Goal: Answer question/provide support

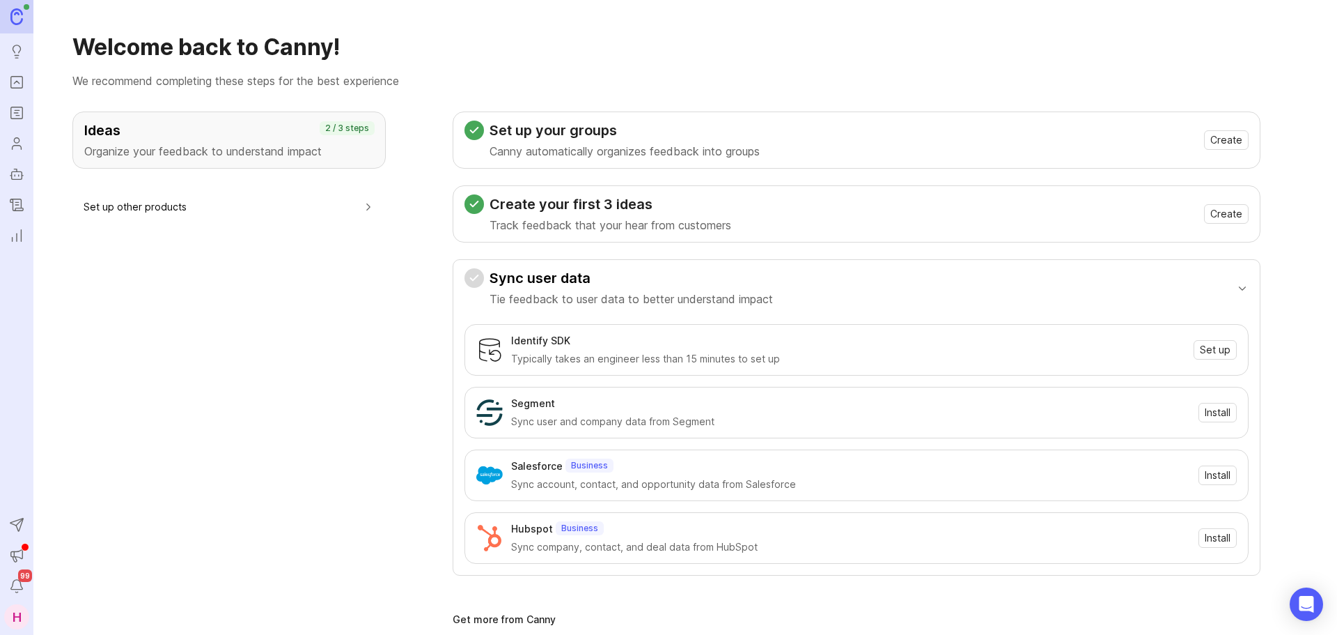
click at [14, 82] on icon "Portal" at bounding box center [16, 82] width 15 height 17
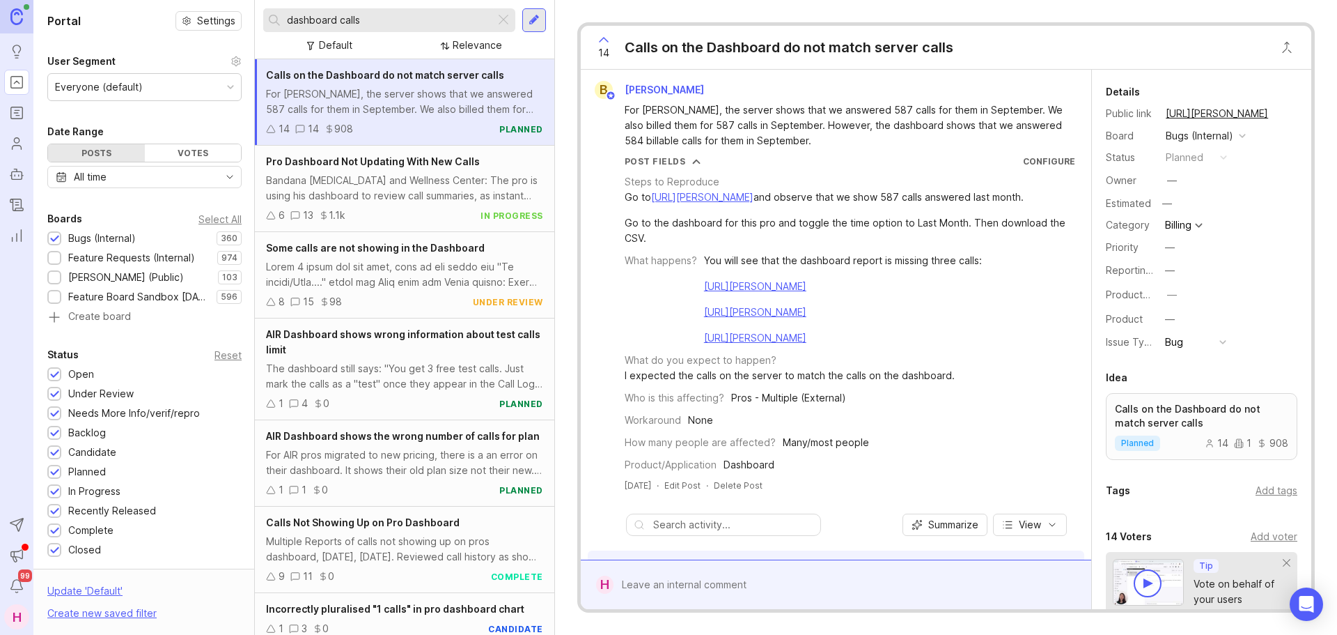
click at [59, 252] on div at bounding box center [54, 258] width 14 height 14
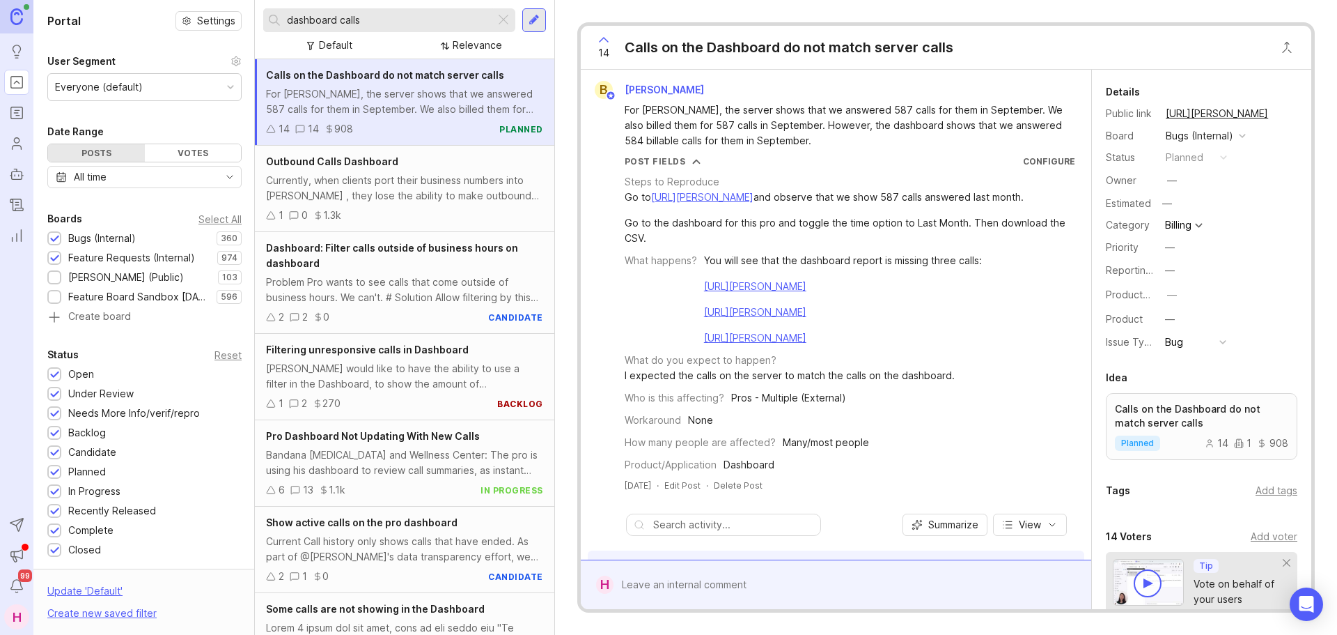
click at [52, 241] on div at bounding box center [54, 239] width 9 height 10
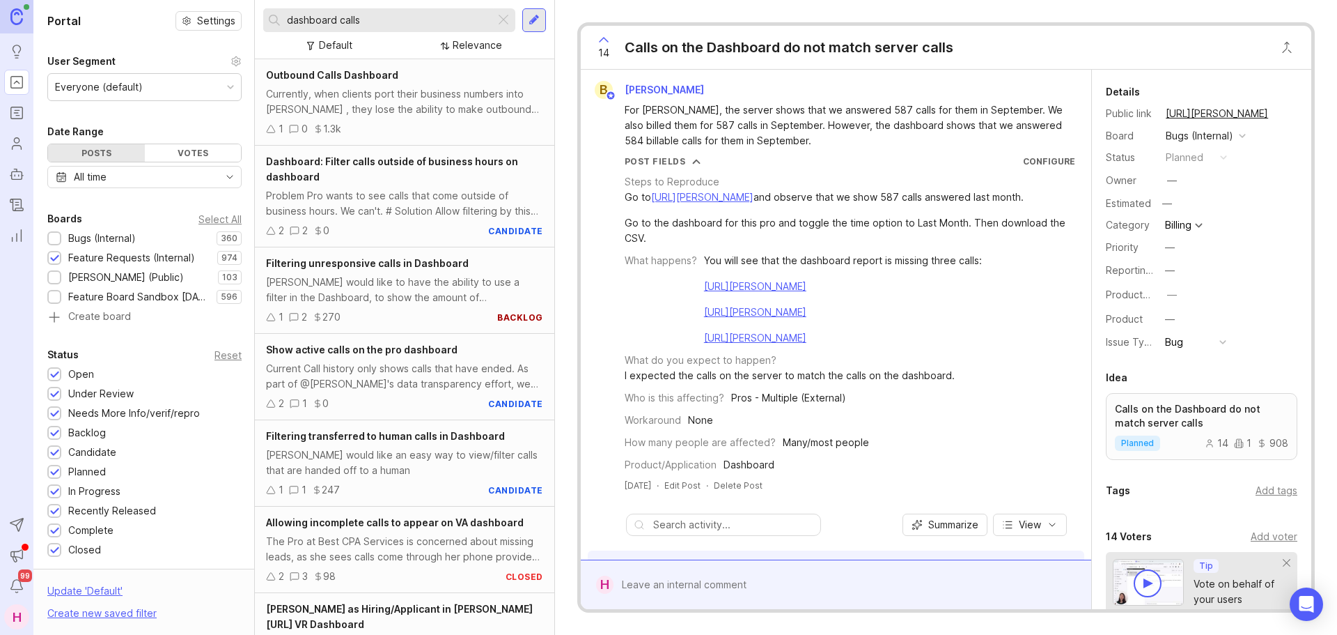
click at [501, 22] on div at bounding box center [503, 20] width 17 height 18
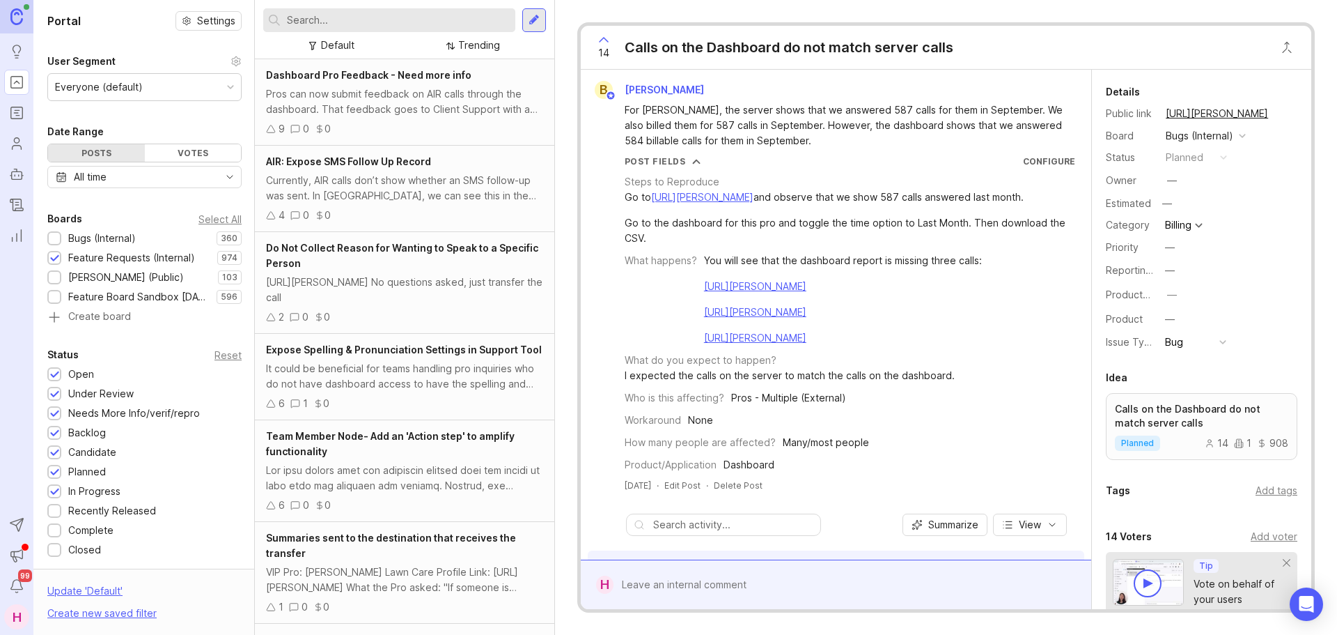
click at [394, 19] on input "text" at bounding box center [398, 20] width 223 height 15
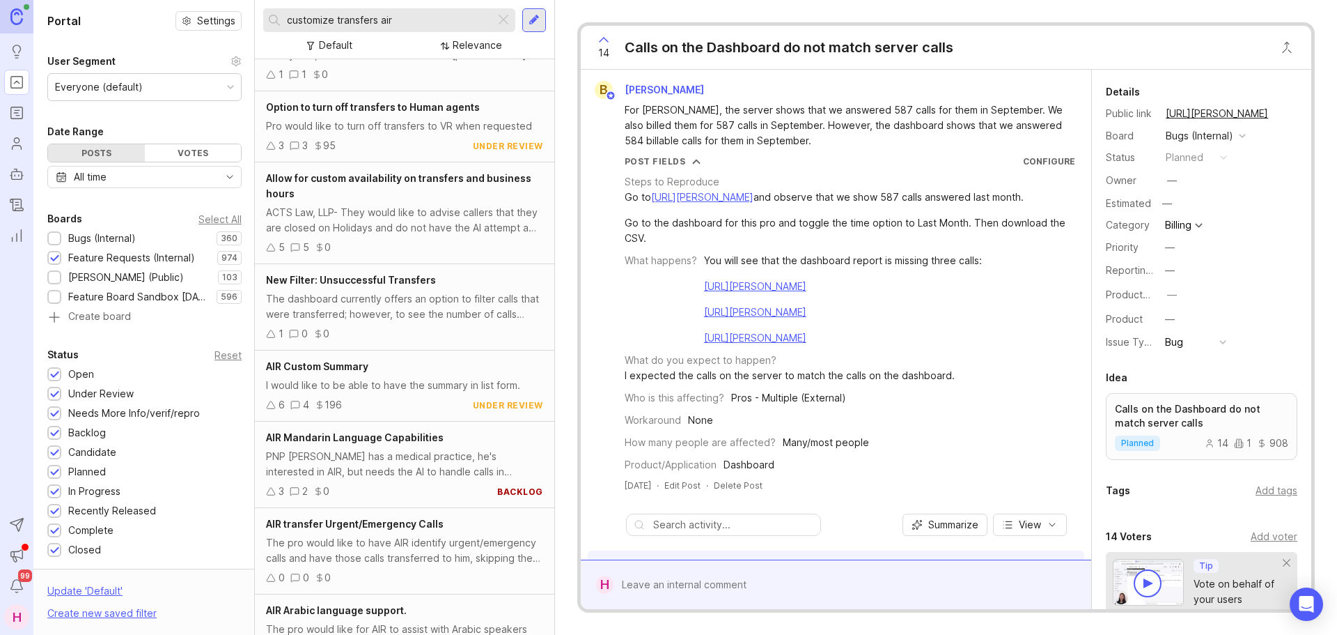
scroll to position [209, 0]
click at [376, 16] on input "customize transfers air" at bounding box center [388, 20] width 203 height 15
drag, startPoint x: 332, startPoint y: 19, endPoint x: 320, endPoint y: 26, distance: 13.7
click at [320, 26] on input "customize transfers air" at bounding box center [388, 20] width 203 height 15
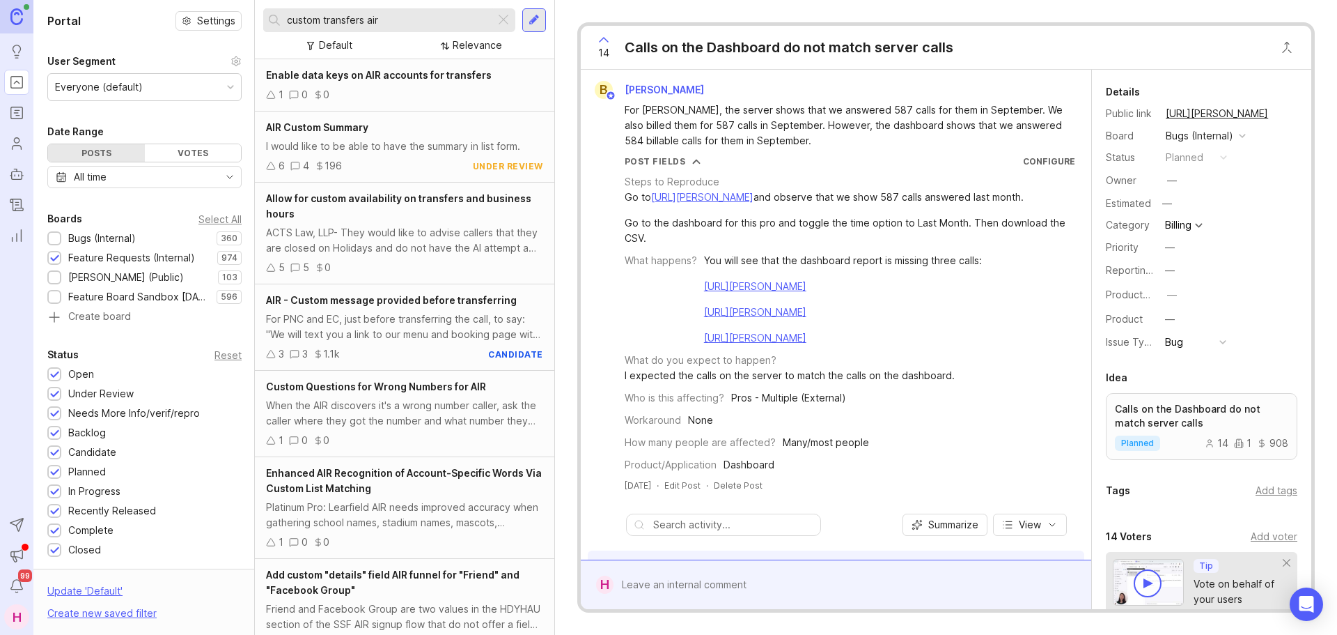
click at [363, 17] on input "custom transfers air" at bounding box center [388, 20] width 203 height 15
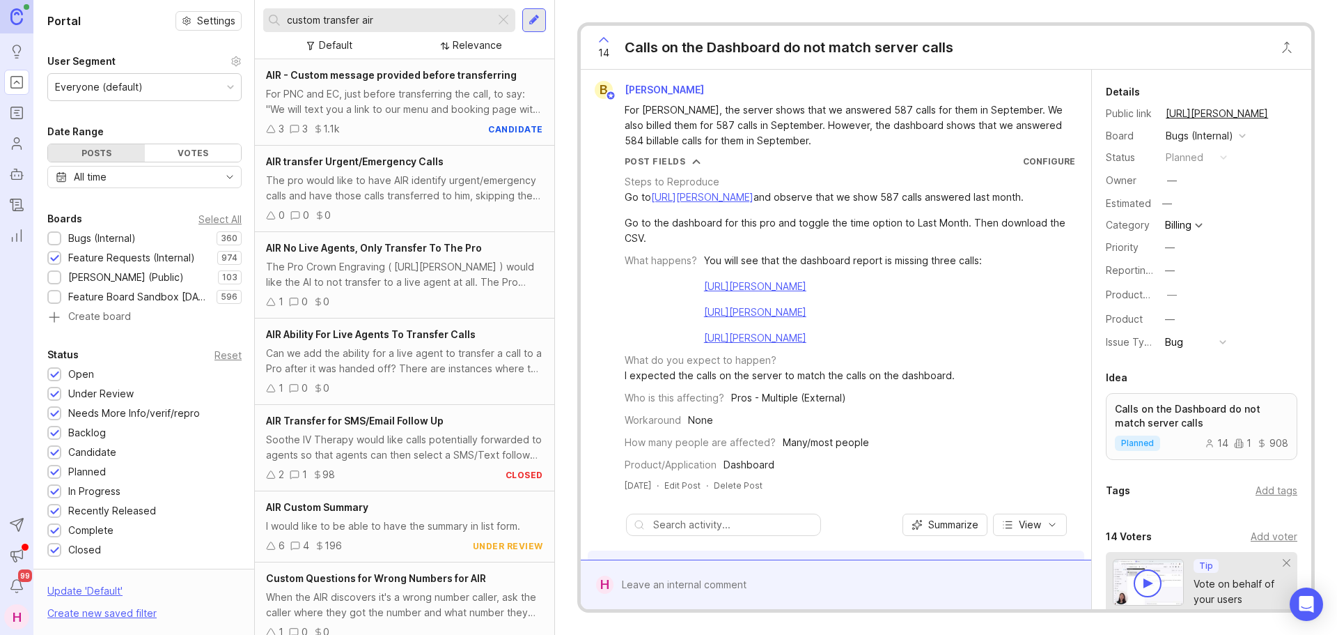
drag, startPoint x: 385, startPoint y: 25, endPoint x: 280, endPoint y: 31, distance: 105.3
click at [280, 31] on div "custom transfer air" at bounding box center [379, 20] width 232 height 24
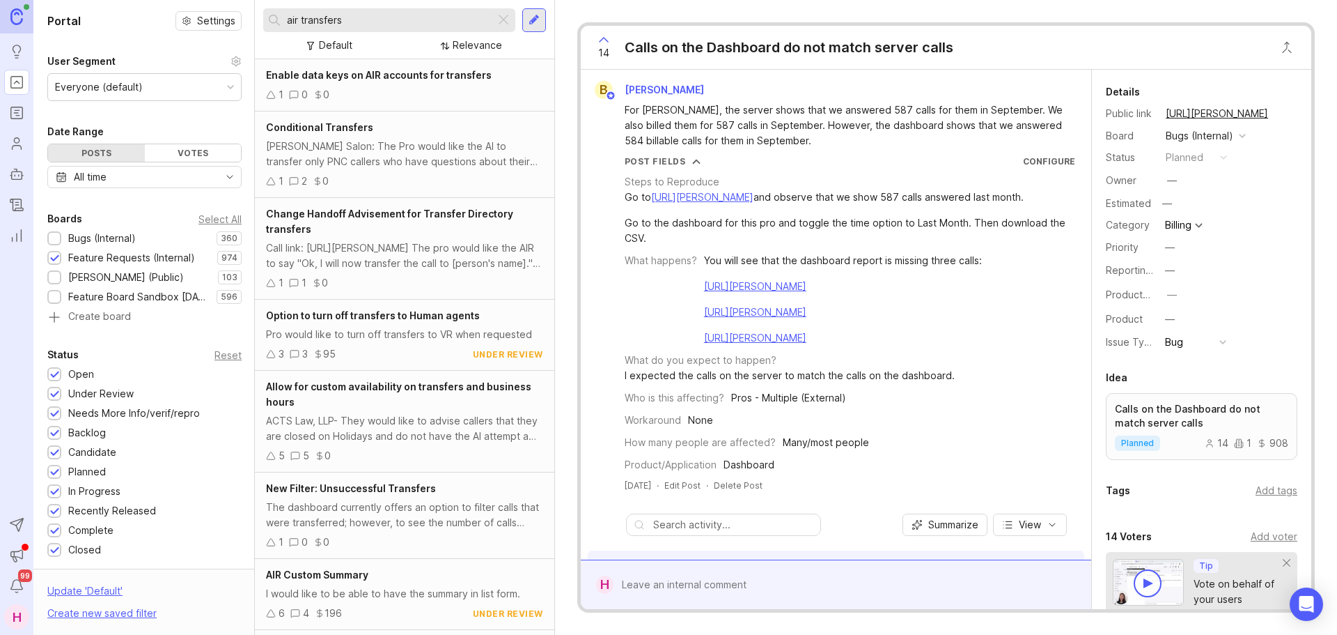
type input "air transfers"
click at [391, 159] on div "Lyfe Stylz Salon: The Pro would like the AI to transfer only PNC callers who ha…" at bounding box center [404, 154] width 277 height 31
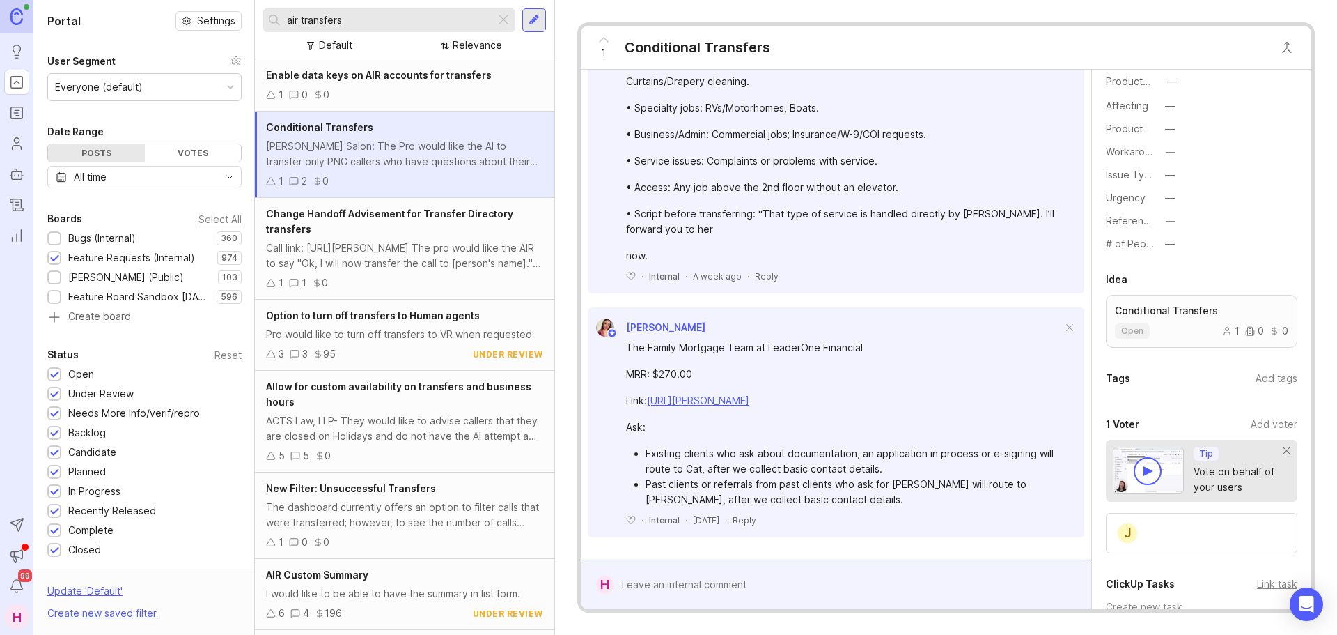
scroll to position [348, 0]
click at [1266, 420] on div "Add voter" at bounding box center [1274, 421] width 47 height 15
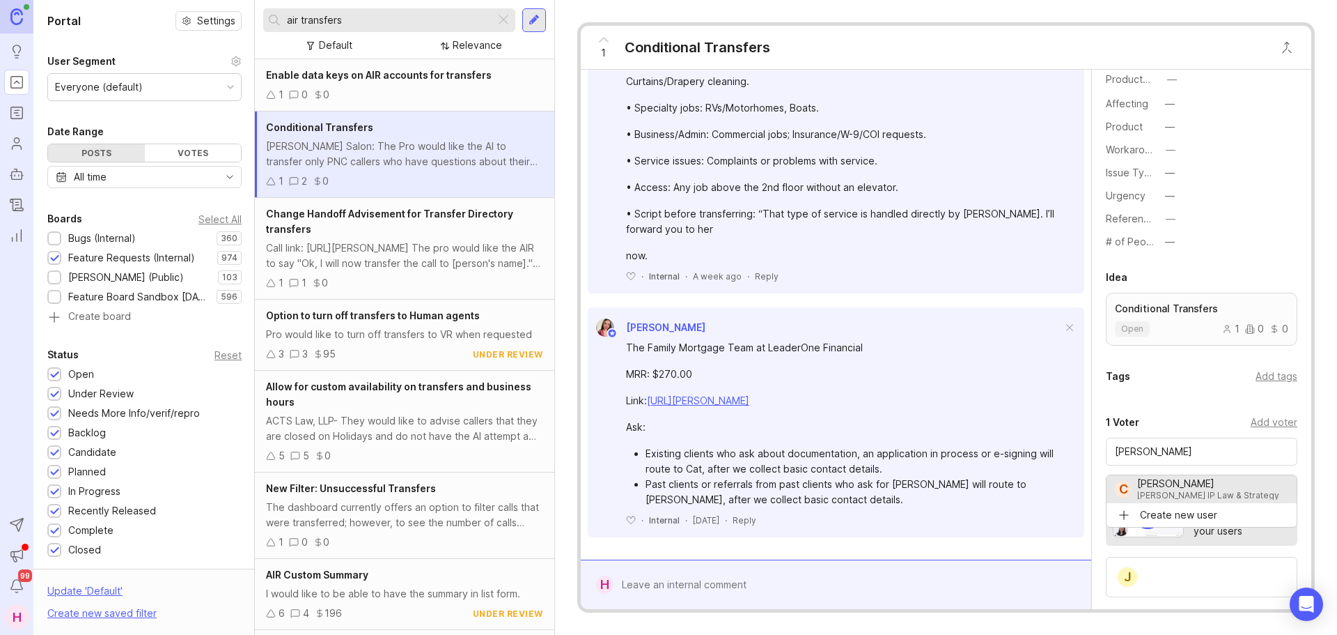
type input "Cory Furman"
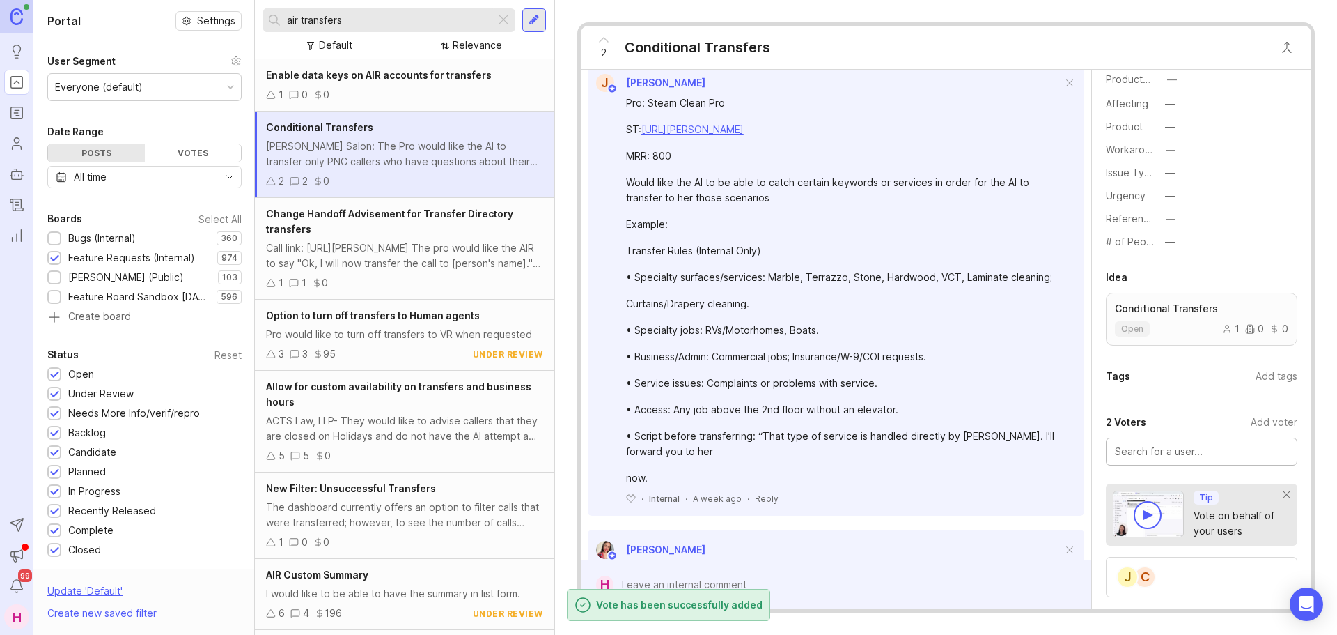
scroll to position [0, 0]
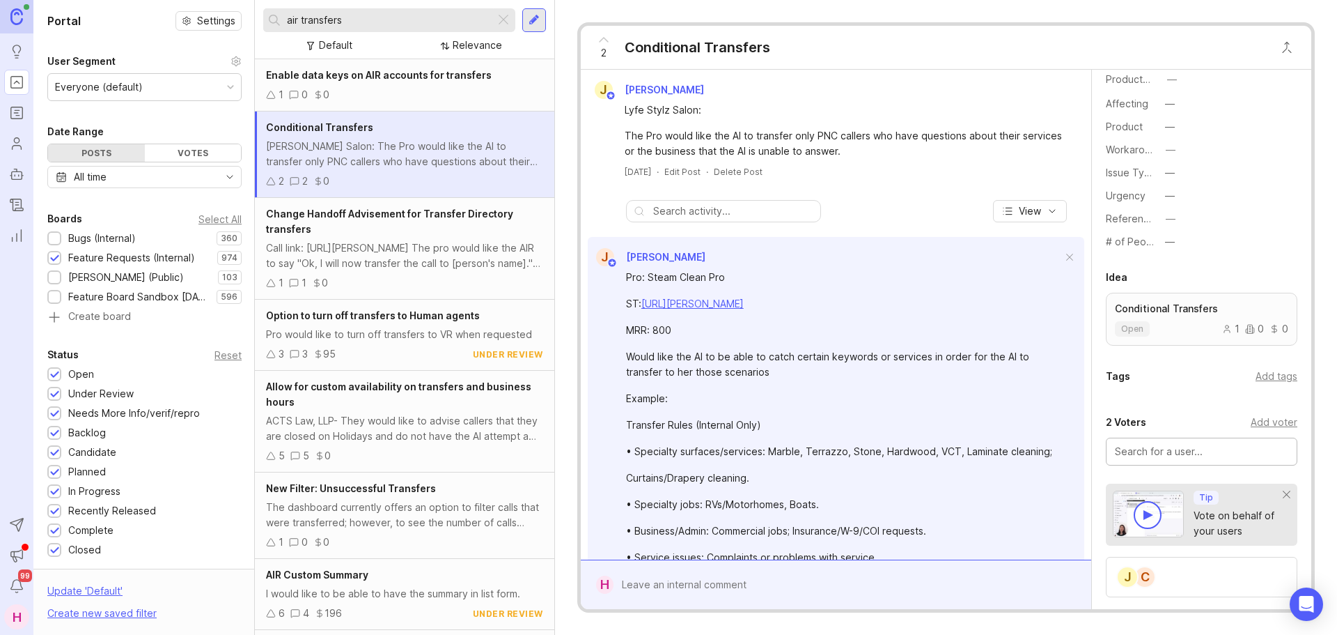
click at [708, 571] on div at bounding box center [846, 584] width 465 height 26
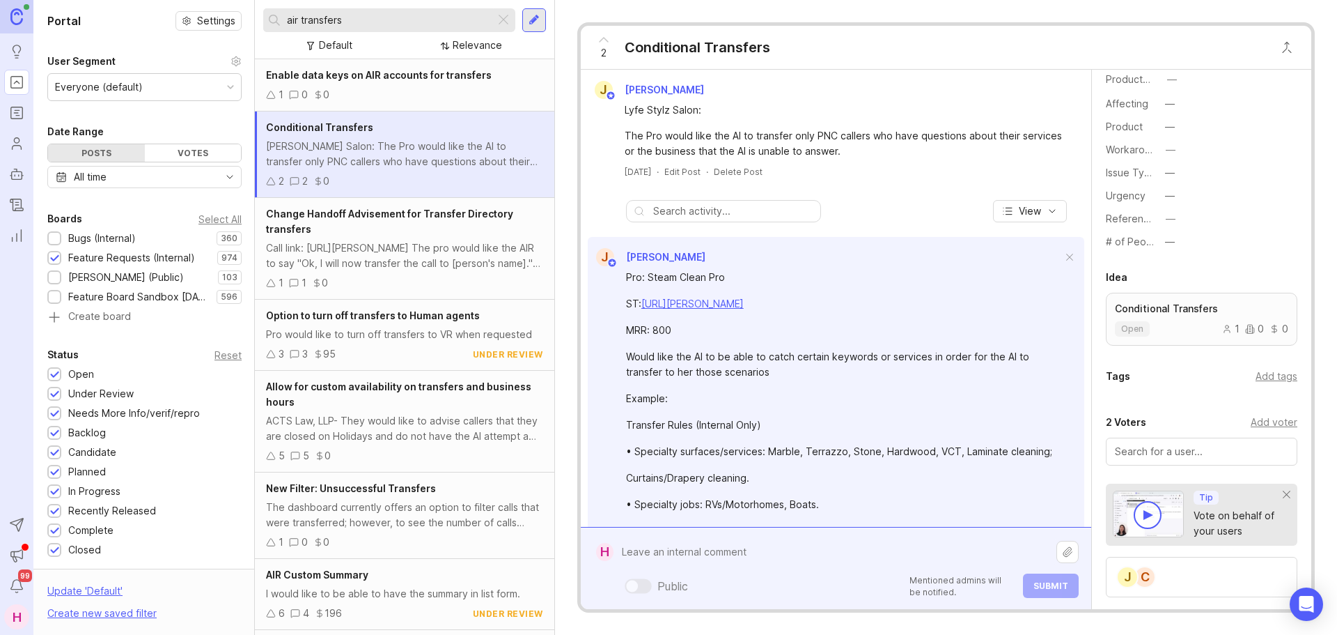
paste textarea "Furman IP Law & Strategy"
paste textarea "https://smith.freshdesk.com/a/tickets/1436963"
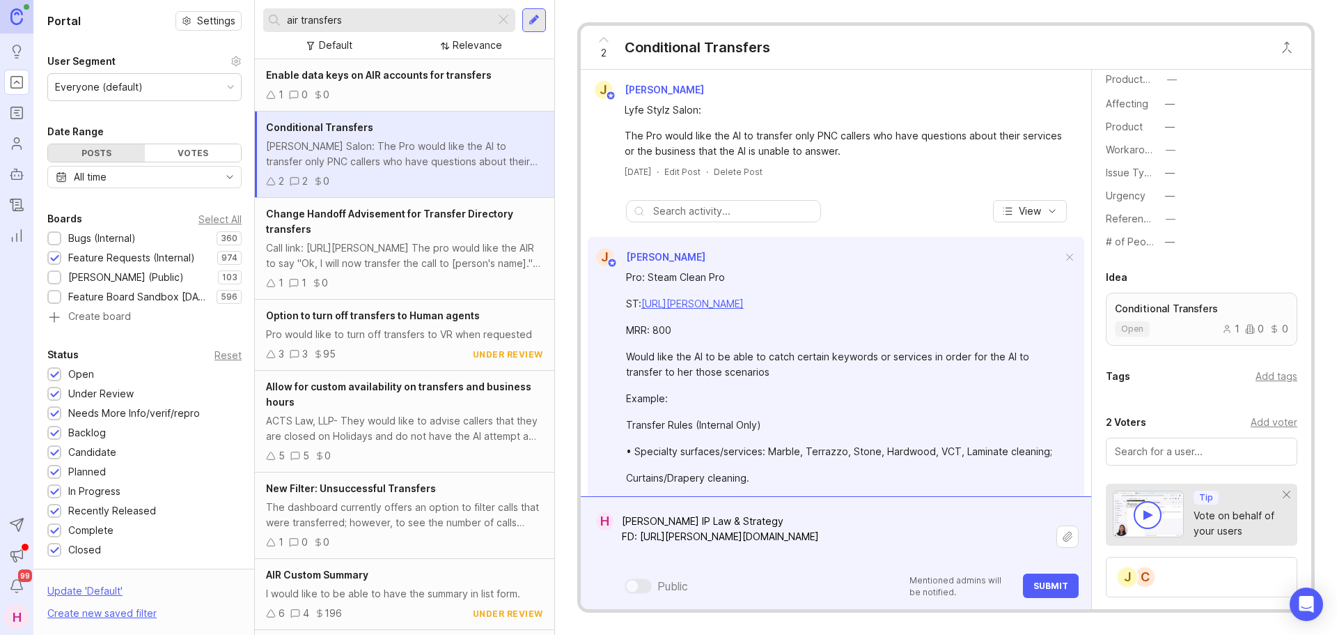
paste textarea "Basically I just want it to automatically forward calls to 306-992-5834 if some…"
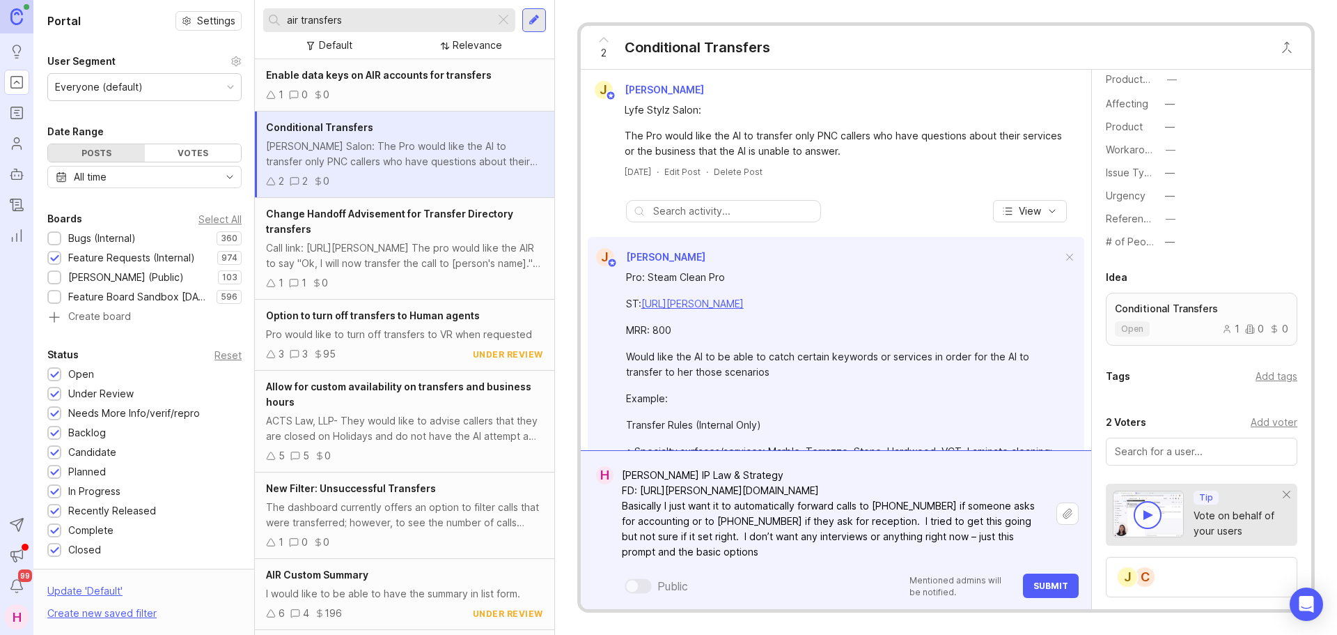
type textarea "Furman IP Law & Strategy FD: https://smith.freshdesk.com/a/tickets/1436963 Basi…"
click at [1048, 588] on span "Submit" at bounding box center [1051, 585] width 35 height 10
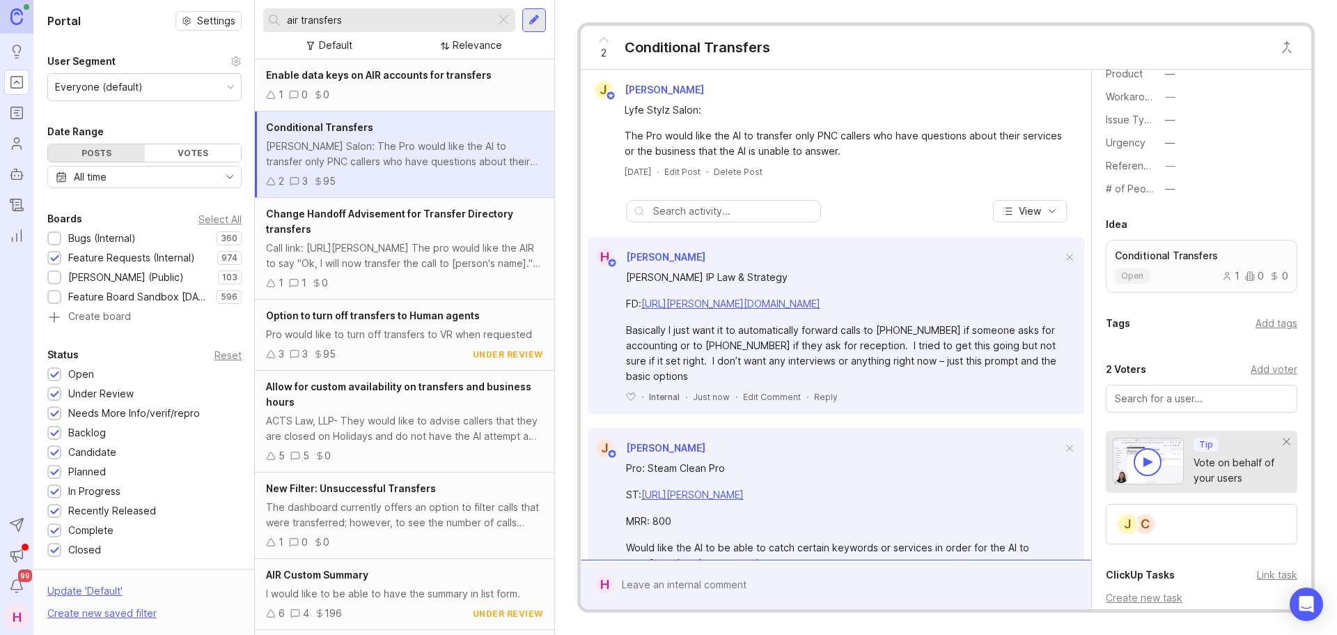
scroll to position [523, 0]
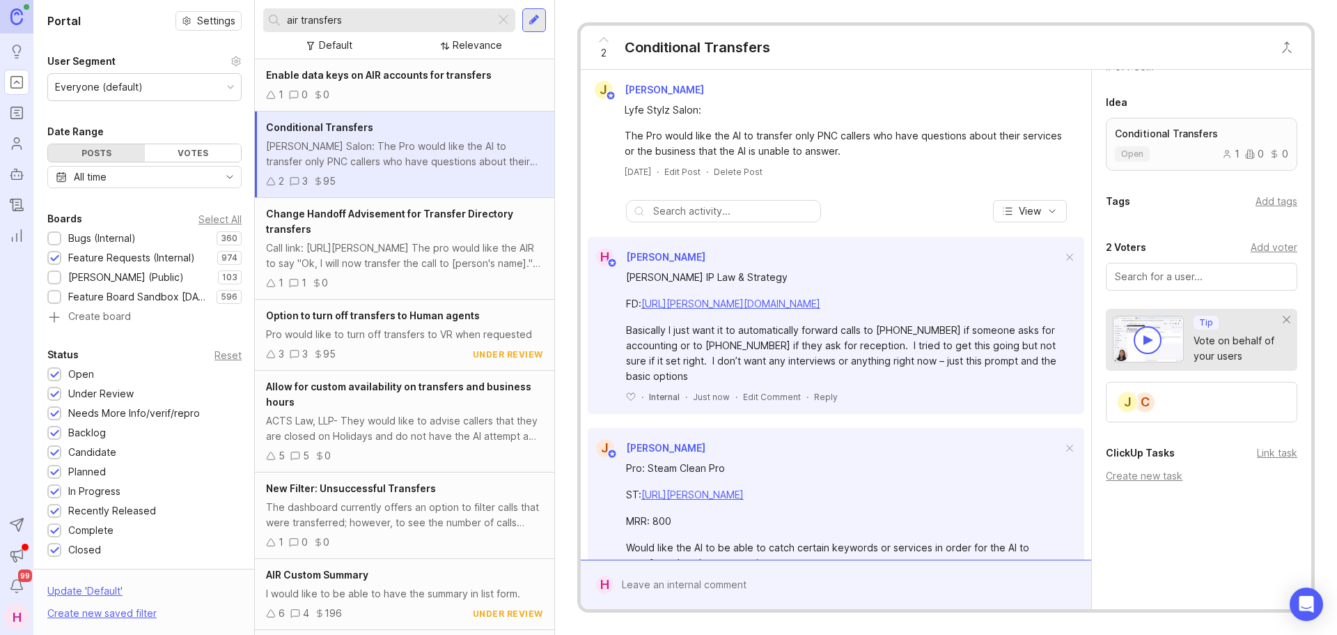
click at [1145, 403] on div "C" at bounding box center [1145, 402] width 22 height 22
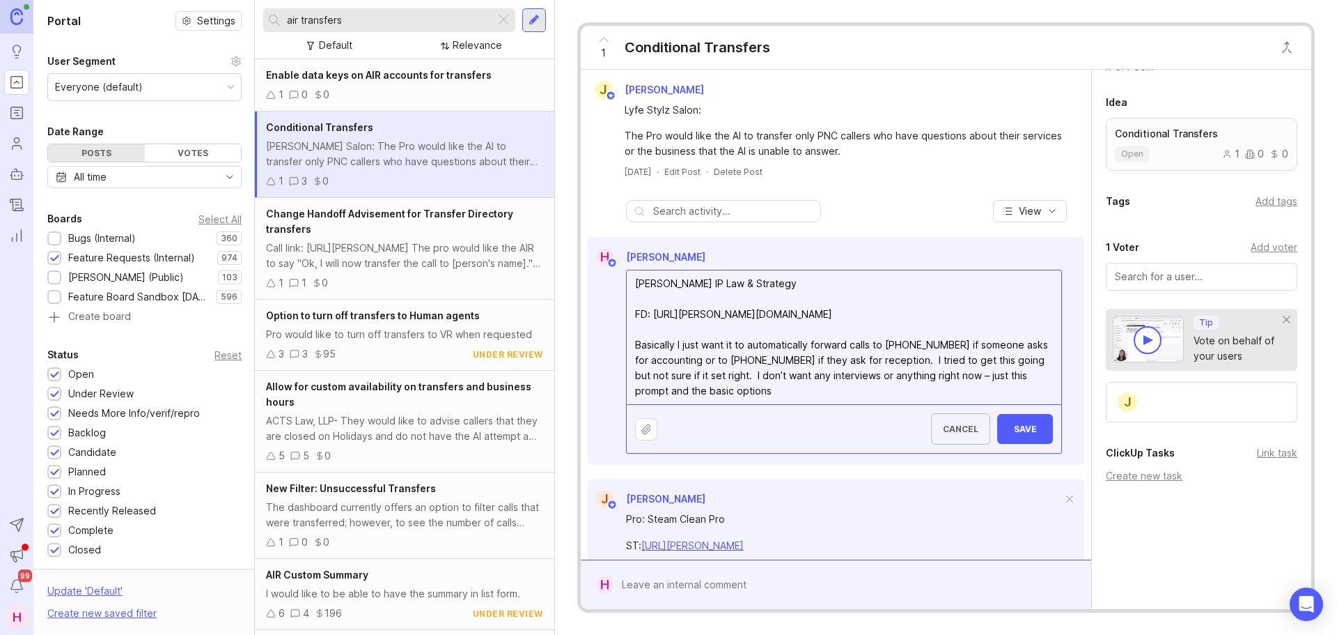
drag, startPoint x: 800, startPoint y: 387, endPoint x: 584, endPoint y: 263, distance: 249.6
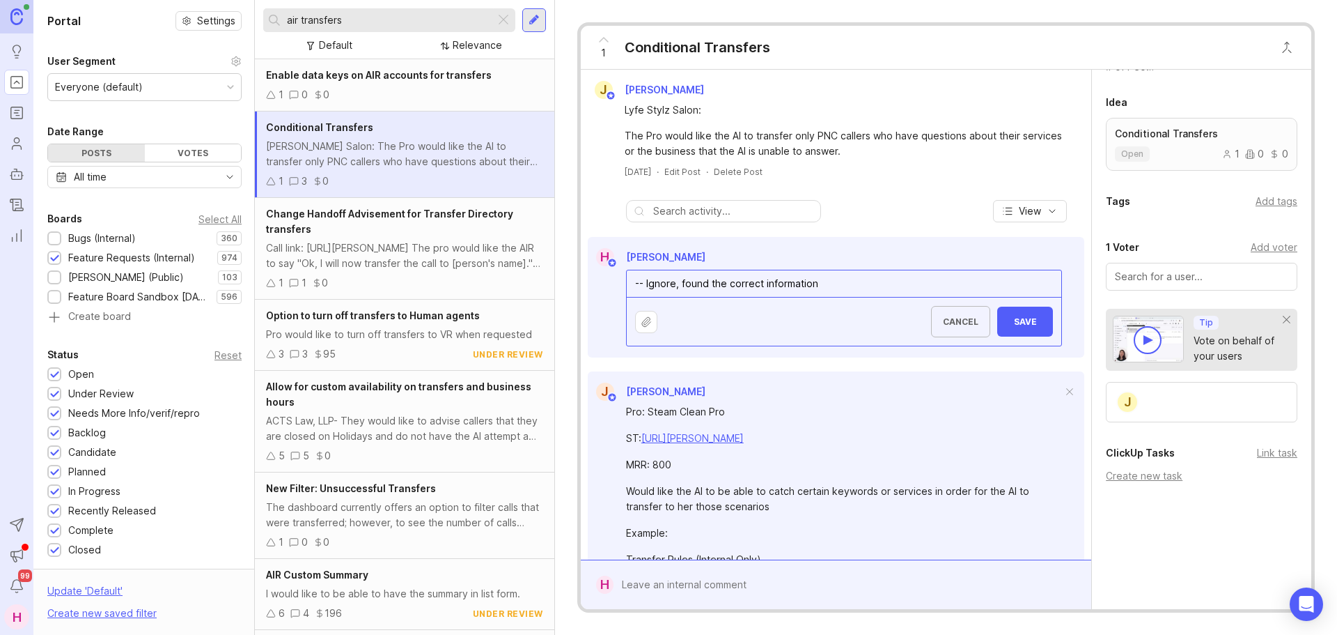
type textarea "-- Ignore, found the correct information"
click at [1011, 321] on span "Save" at bounding box center [1025, 321] width 33 height 10
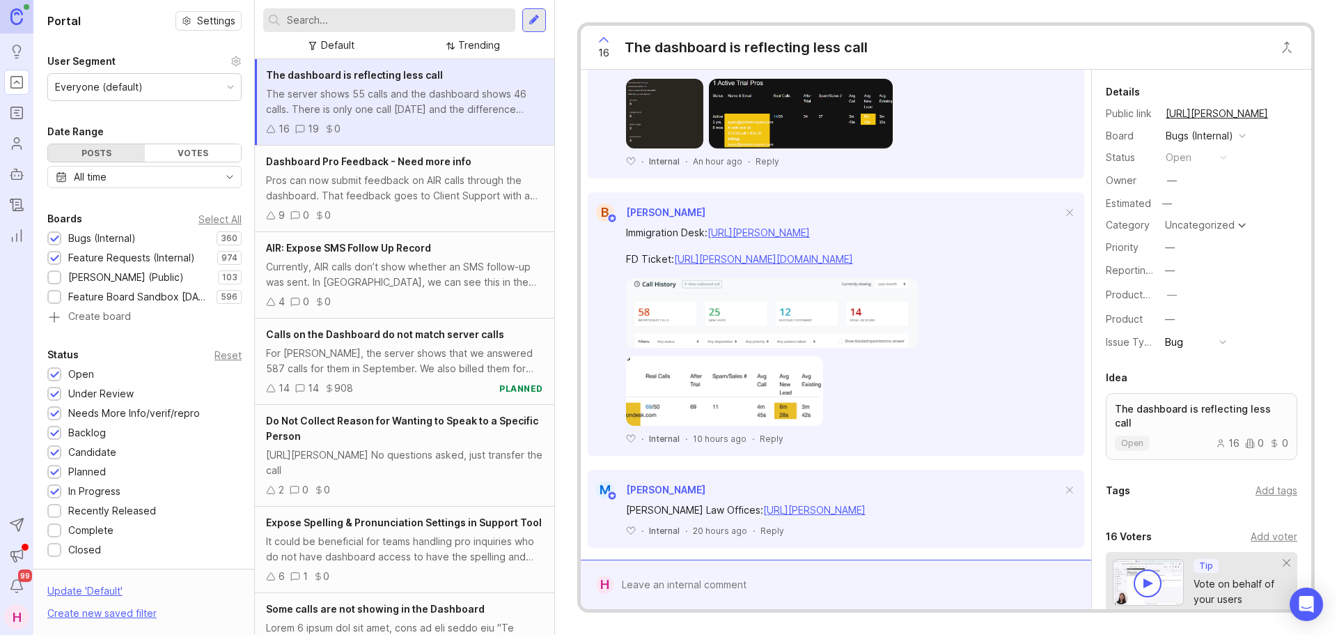
scroll to position [487, 0]
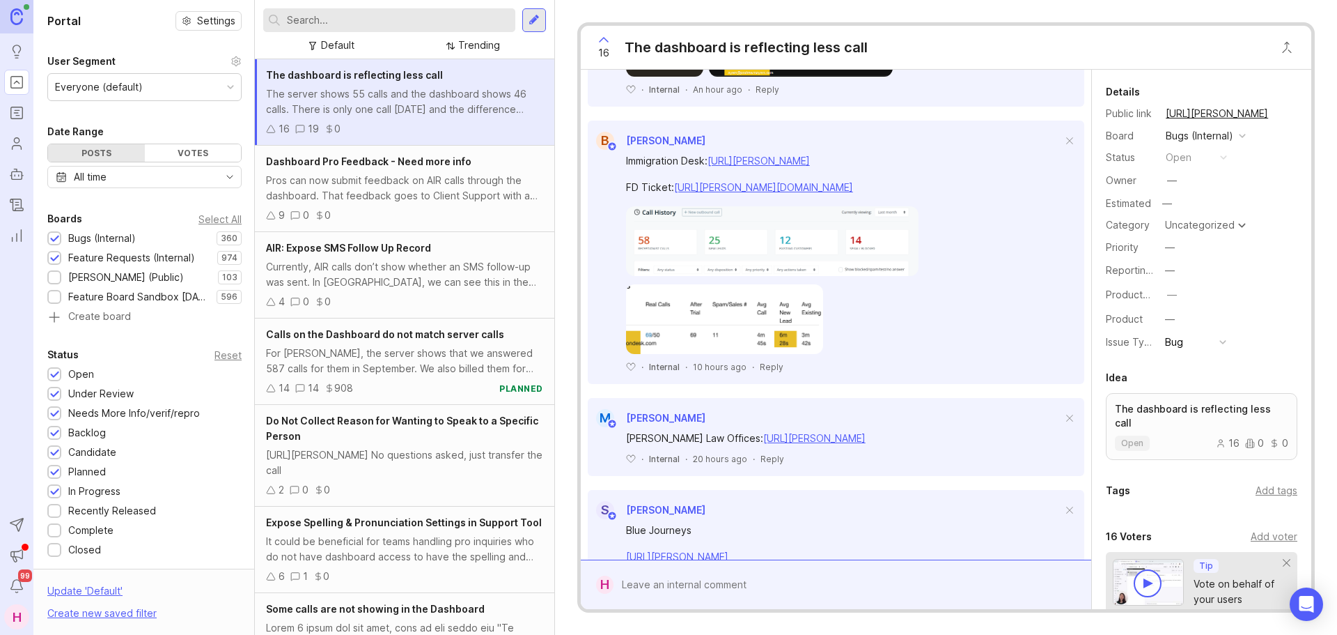
click at [722, 587] on div at bounding box center [846, 584] width 465 height 26
paste textarea "Law Offices of [PERSON_NAME], PC"
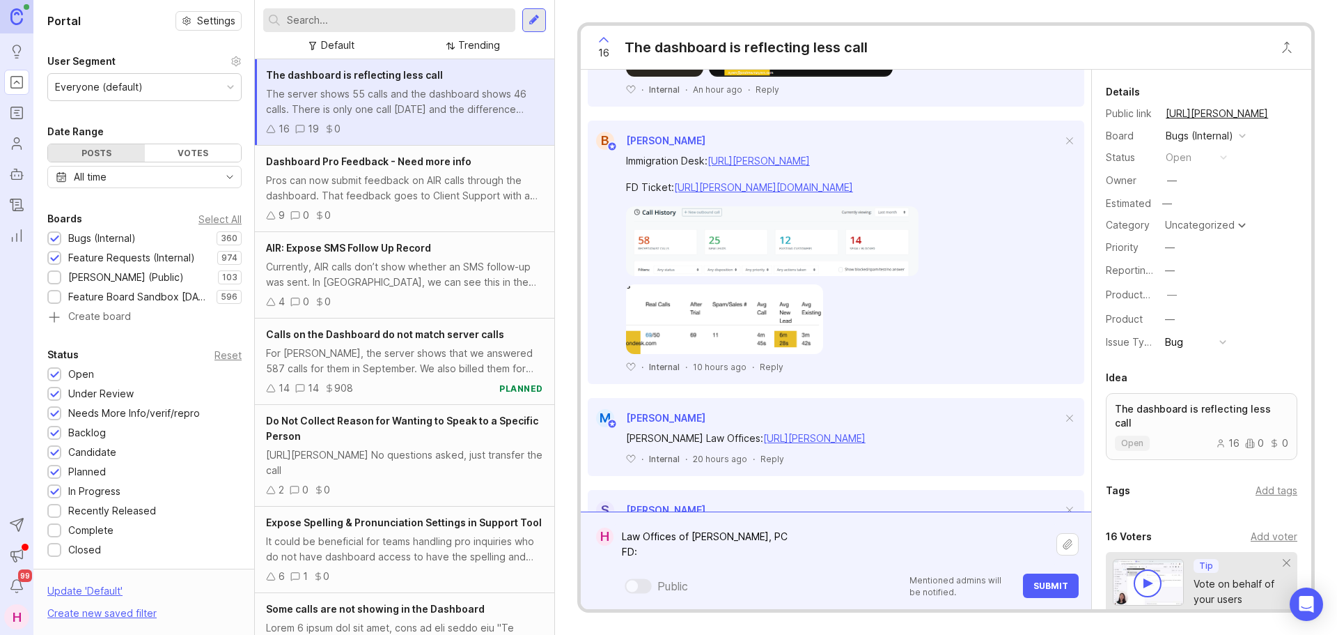
paste textarea "[URL][PERSON_NAME][DOMAIN_NAME]"
click at [819, 536] on textarea "Law Offices of [PERSON_NAME], PC FD: [URL][PERSON_NAME][DOMAIN_NAME]" at bounding box center [835, 544] width 443 height 42
paste textarea "[URL][PERSON_NAME]"
drag, startPoint x: 922, startPoint y: 559, endPoint x: 908, endPoint y: 552, distance: 16.2
click at [908, 552] on textarea "Law Offices of [PERSON_NAME], PC [URL][PERSON_NAME] FD: [URL][PERSON_NAME][DOMA…" at bounding box center [835, 544] width 443 height 42
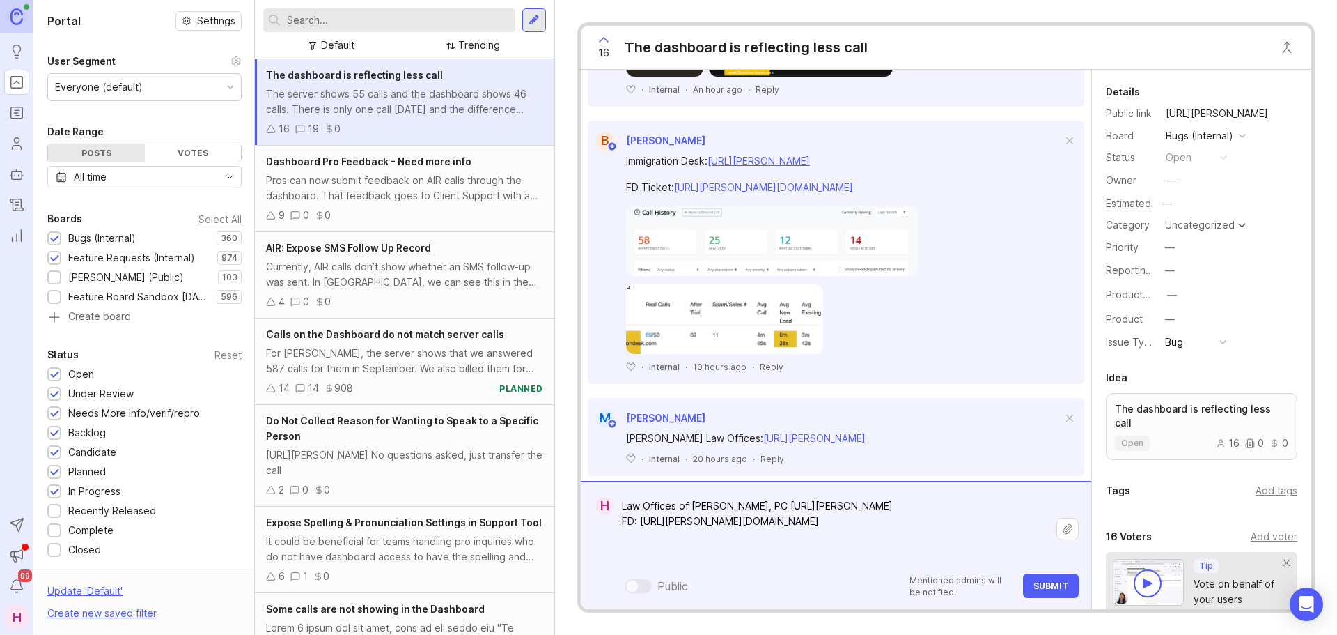
type textarea "Law Offices of [PERSON_NAME], PC [URL][PERSON_NAME] FD: [URL][PERSON_NAME][DOMA…"
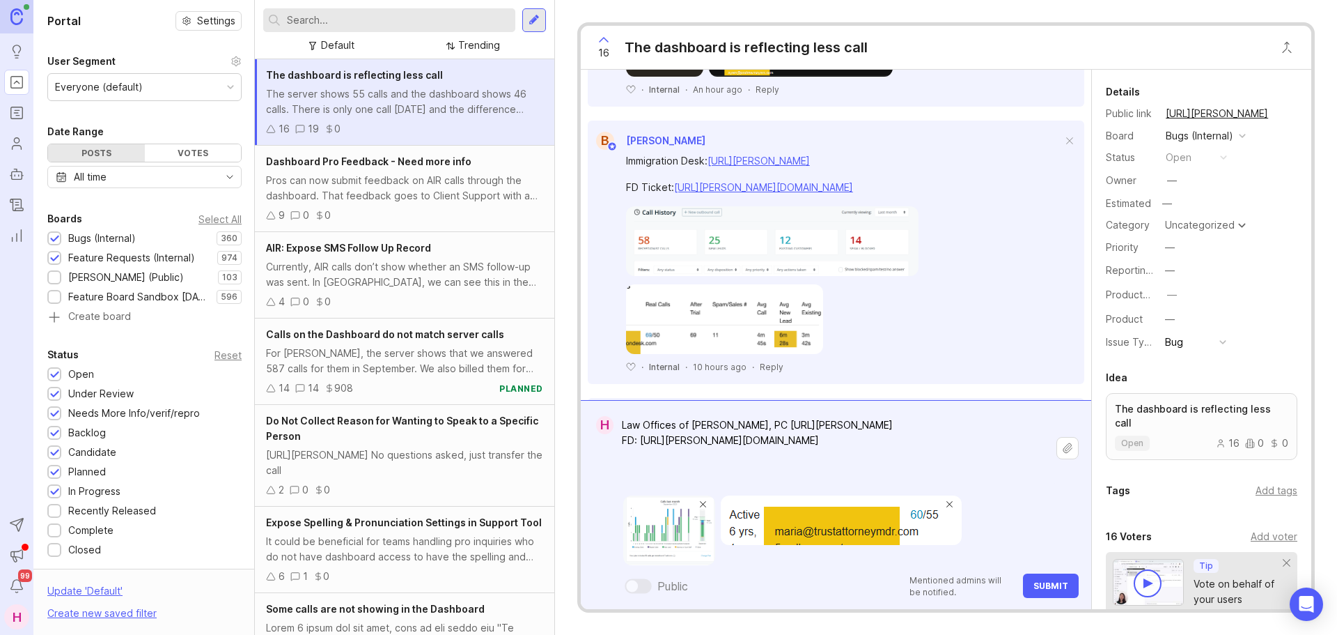
click at [1036, 589] on span "Submit" at bounding box center [1051, 585] width 35 height 10
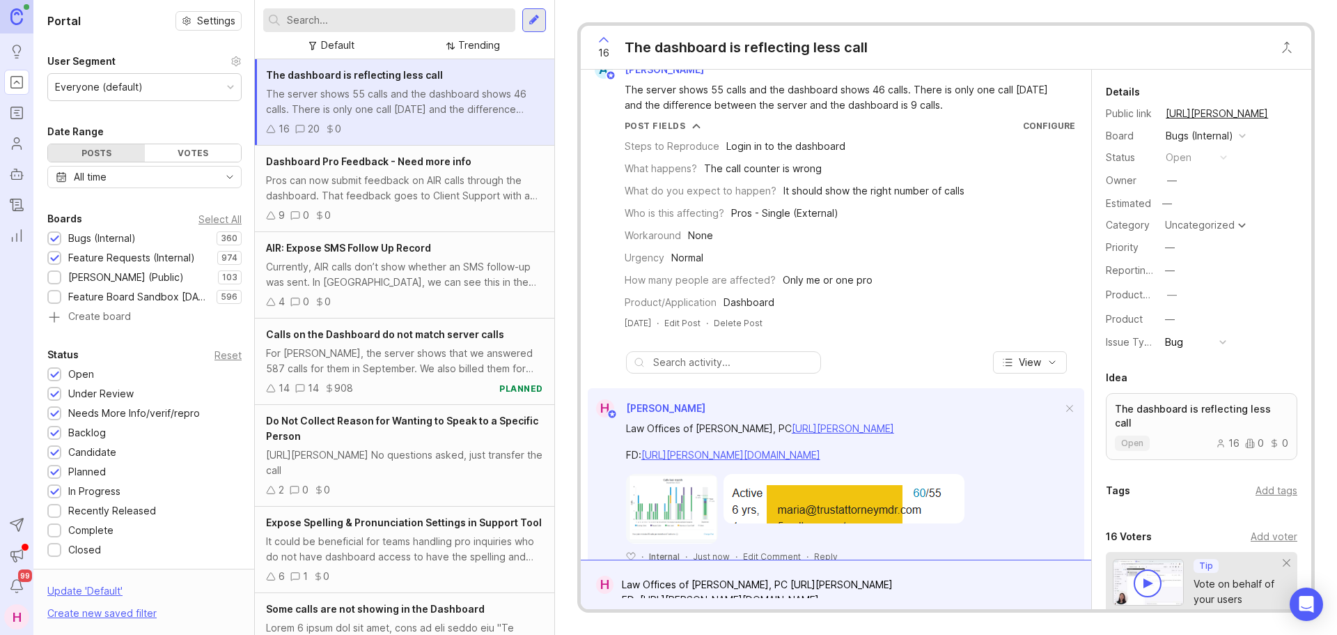
scroll to position [0, 0]
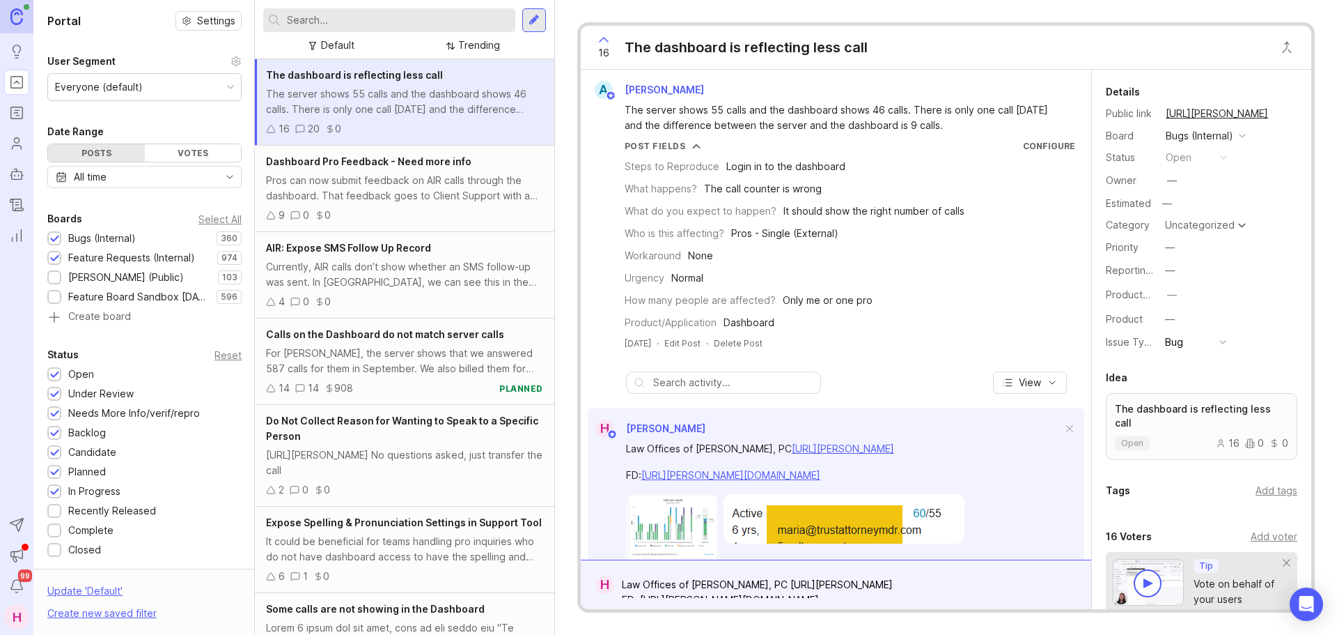
click at [400, 377] on div "Calls on the Dashboard do not match server calls For [PERSON_NAME], the server …" at bounding box center [405, 361] width 300 height 86
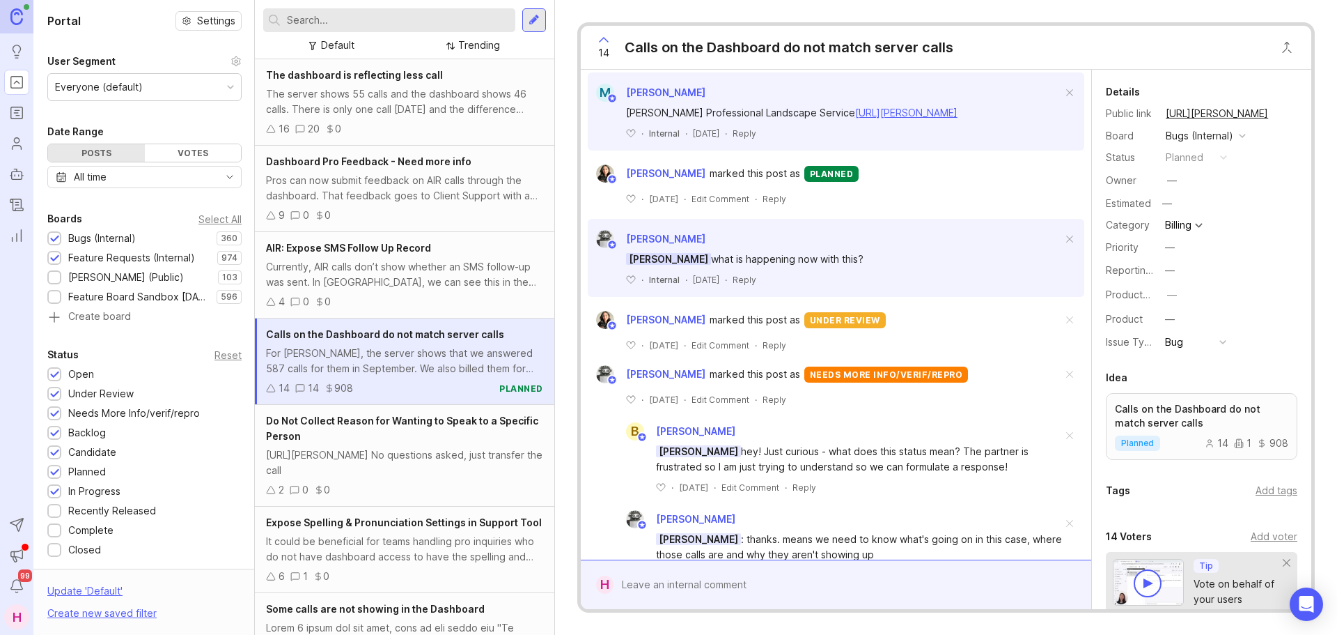
scroll to position [768, 0]
